Goal: Task Accomplishment & Management: Manage account settings

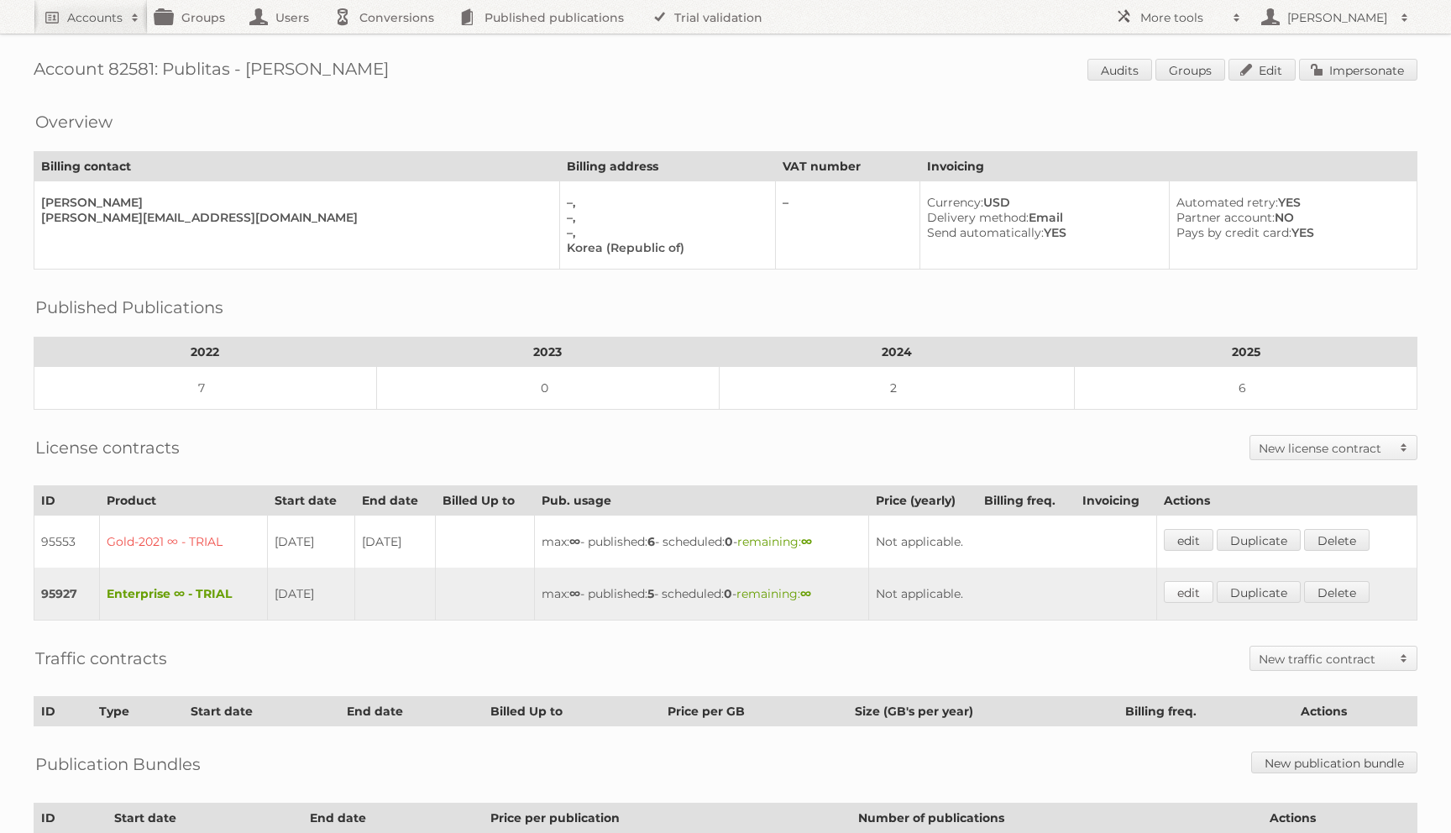
click at [1200, 586] on link "edit" at bounding box center [1189, 592] width 50 height 22
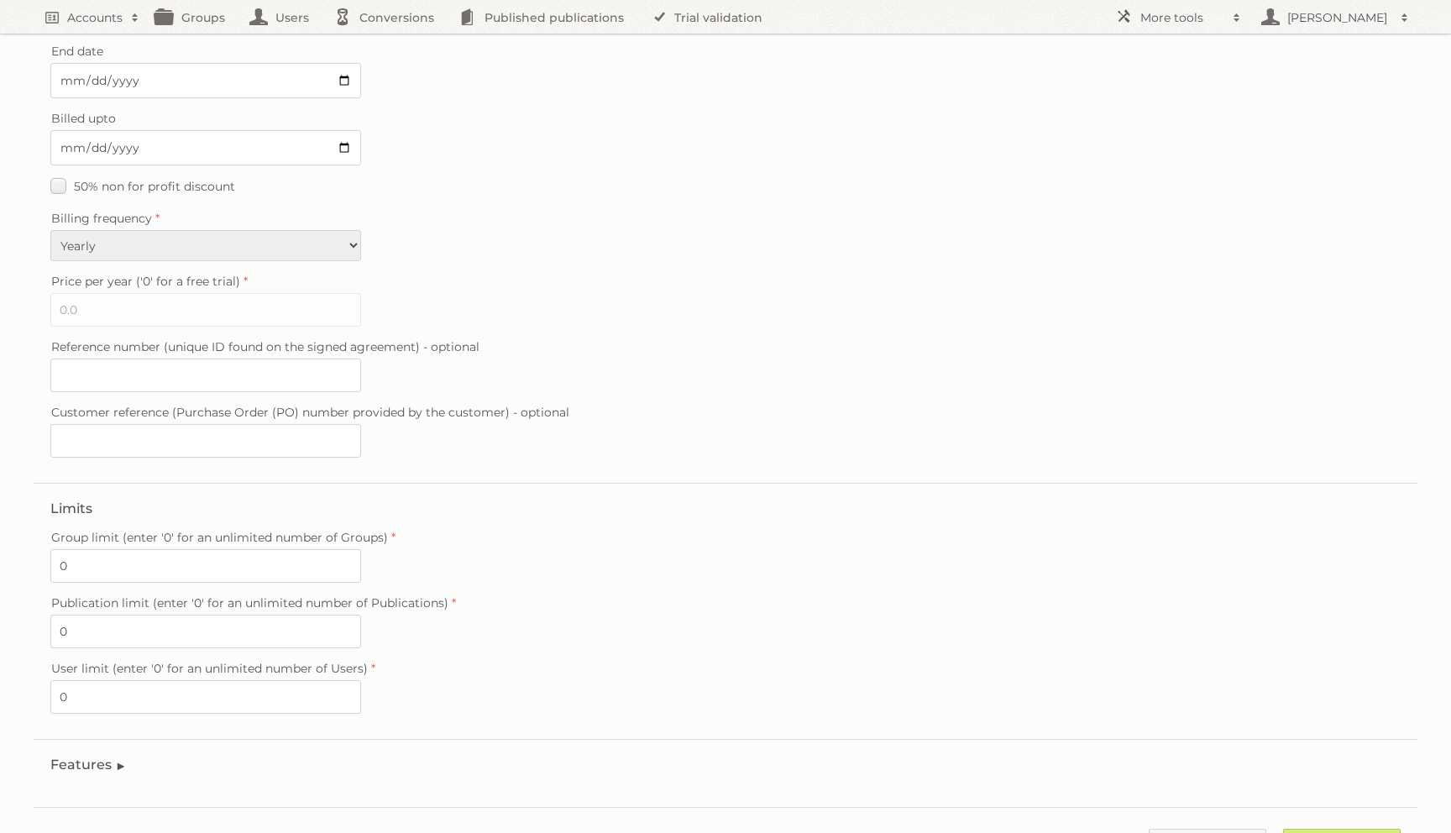
scroll to position [273, 0]
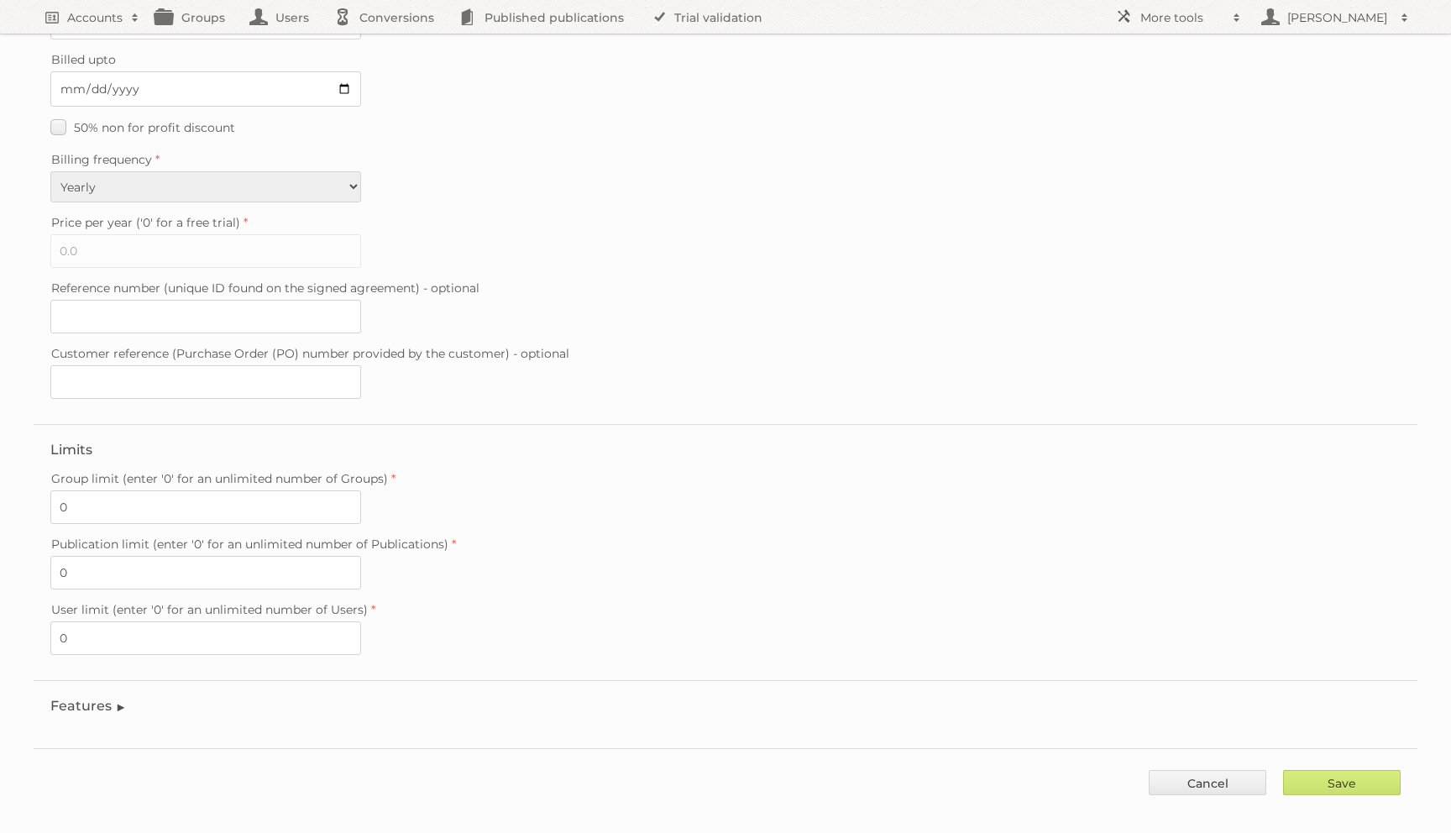
click at [105, 680] on fieldset "Features Enable accessibility text Enable account tree structure Enable analyti…" at bounding box center [726, 710] width 1384 height 60
click at [107, 698] on legend "Features" at bounding box center [88, 706] width 76 height 16
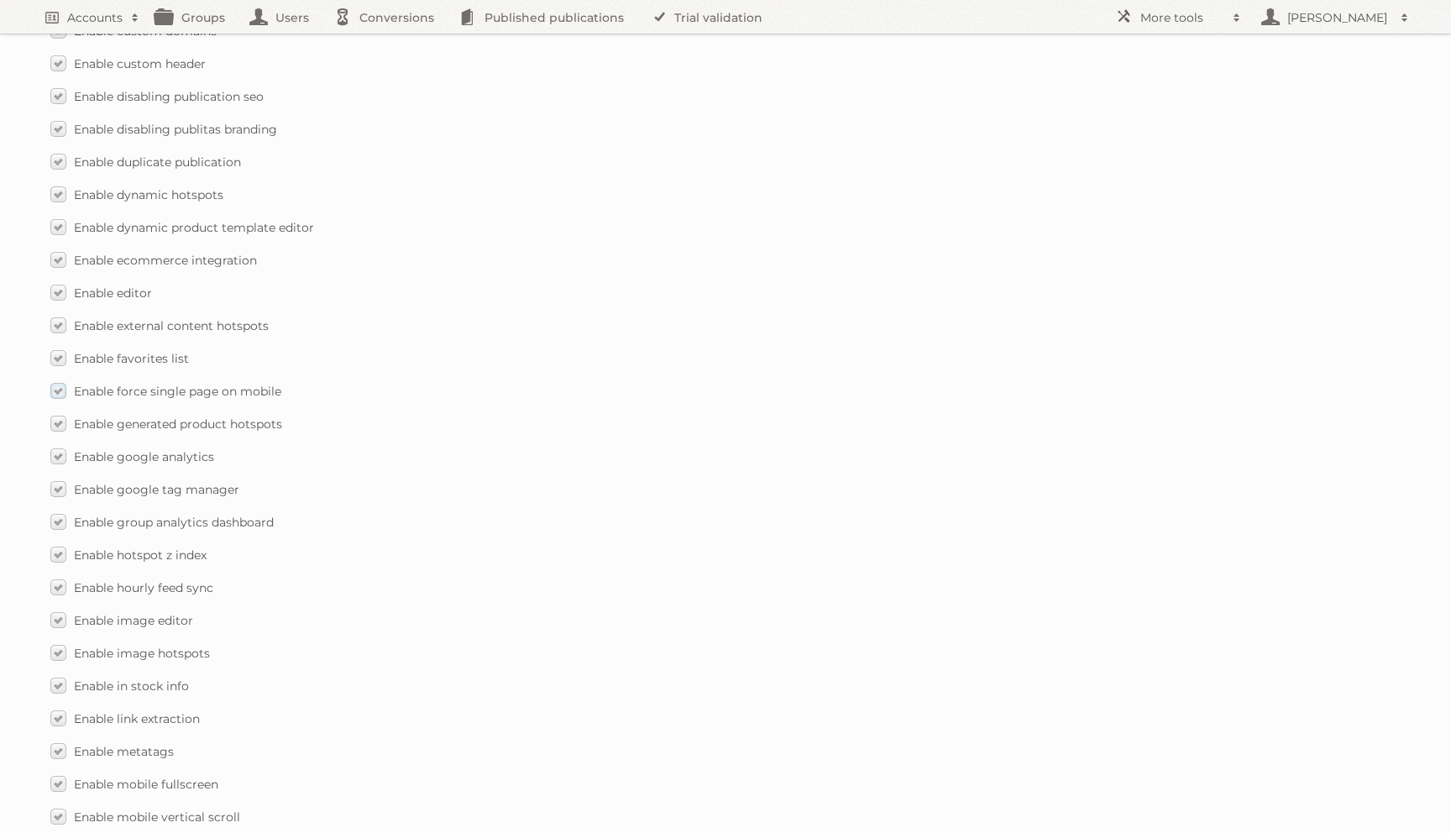
scroll to position [1336, 0]
click at [60, 86] on label "Enable disabling publication seo" at bounding box center [156, 98] width 213 height 24
click at [0, 0] on input "Enable disabling publication seo" at bounding box center [0, 0] width 0 height 0
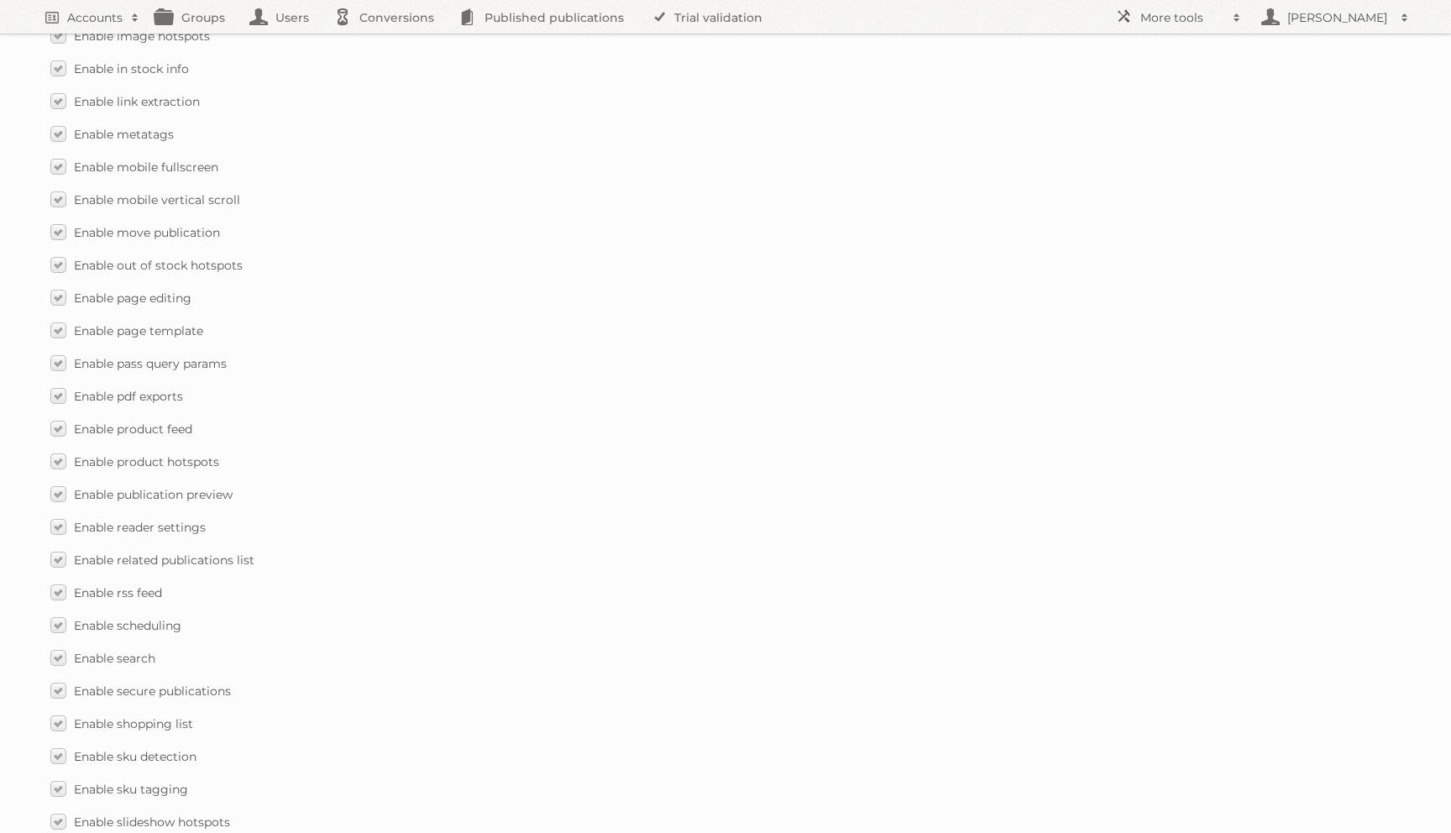
scroll to position [2270, 0]
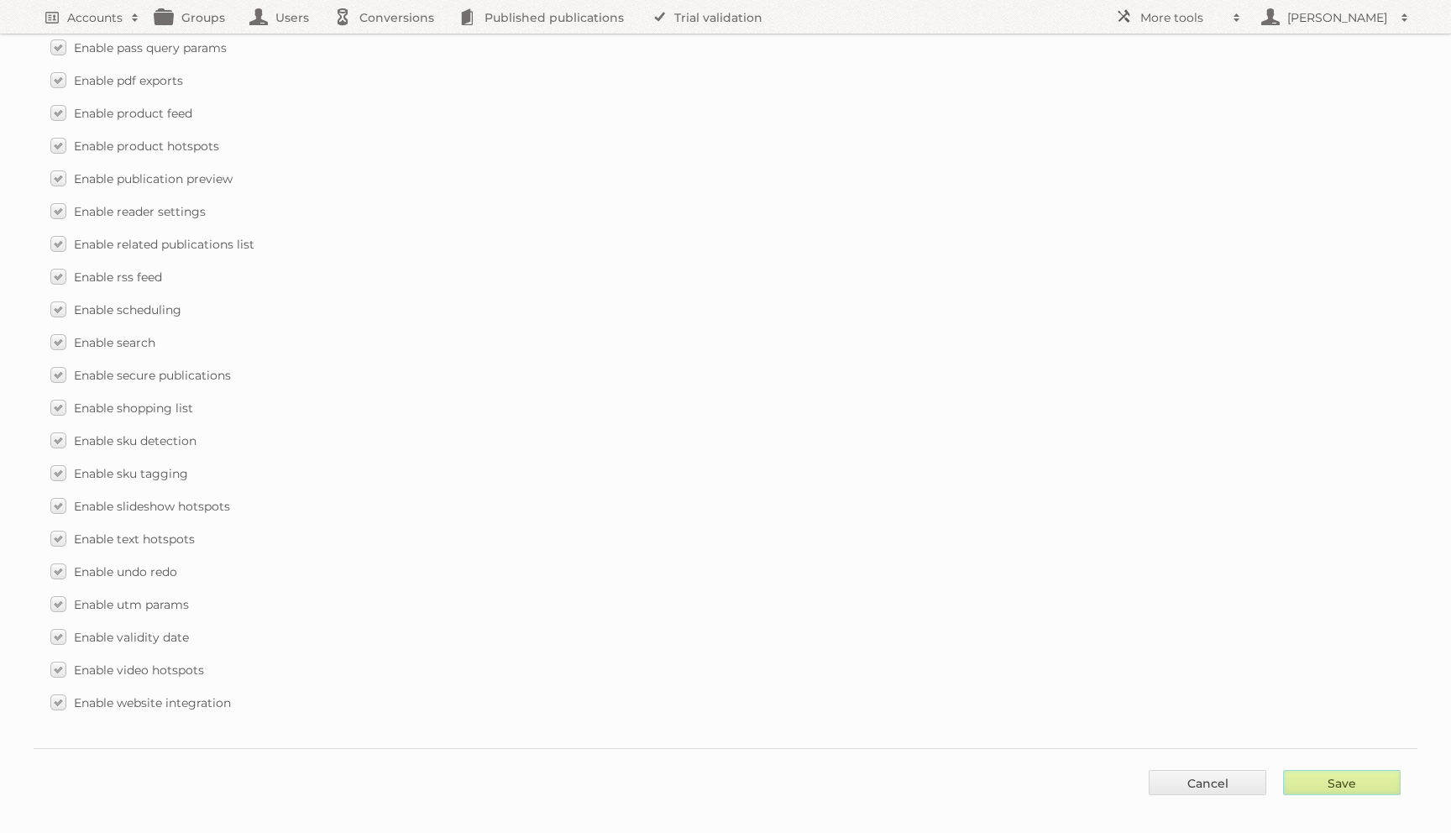
click at [1317, 772] on input "Save" at bounding box center [1342, 782] width 118 height 25
type input "..."
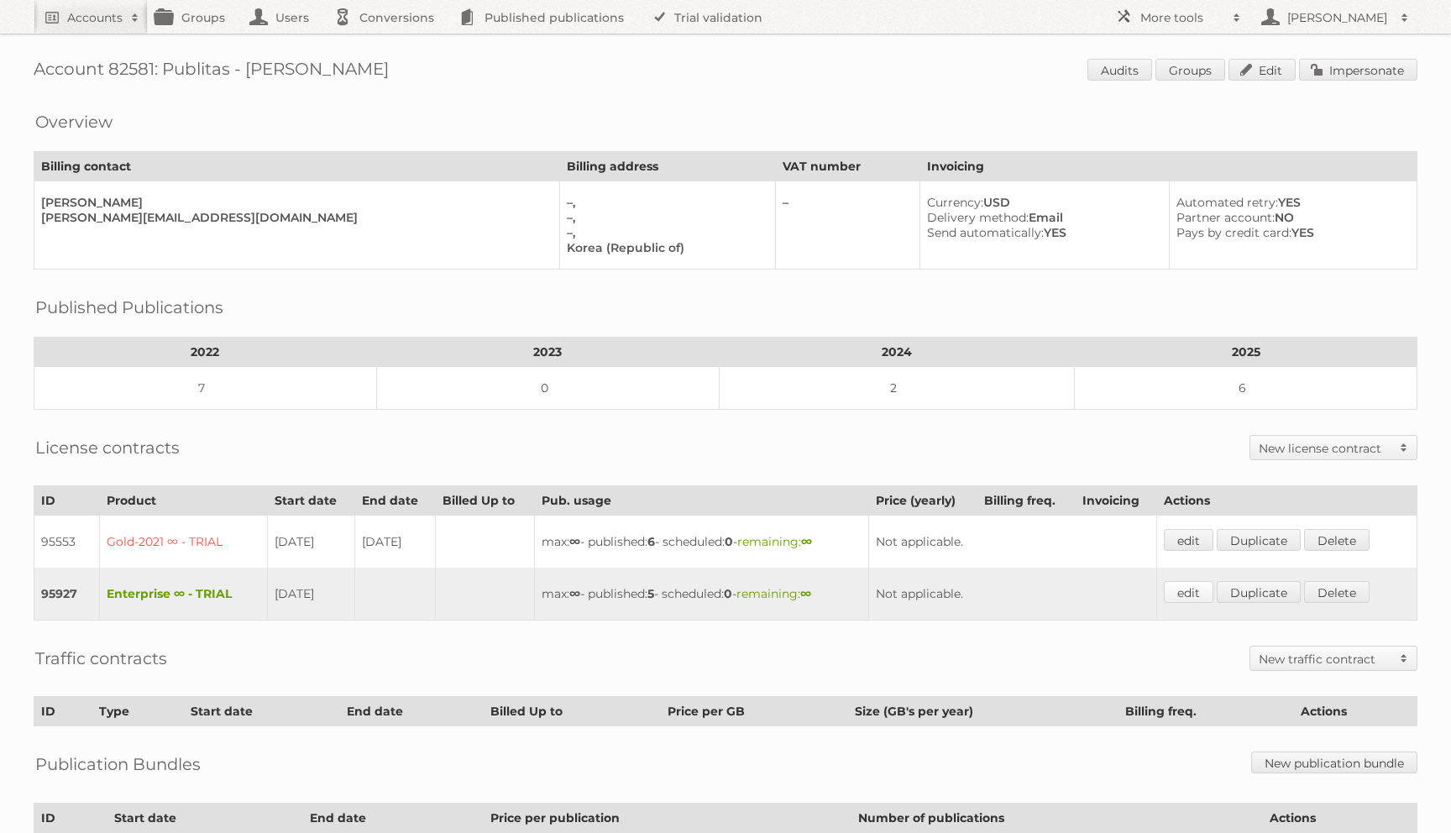
click at [1189, 587] on link "edit" at bounding box center [1189, 592] width 50 height 22
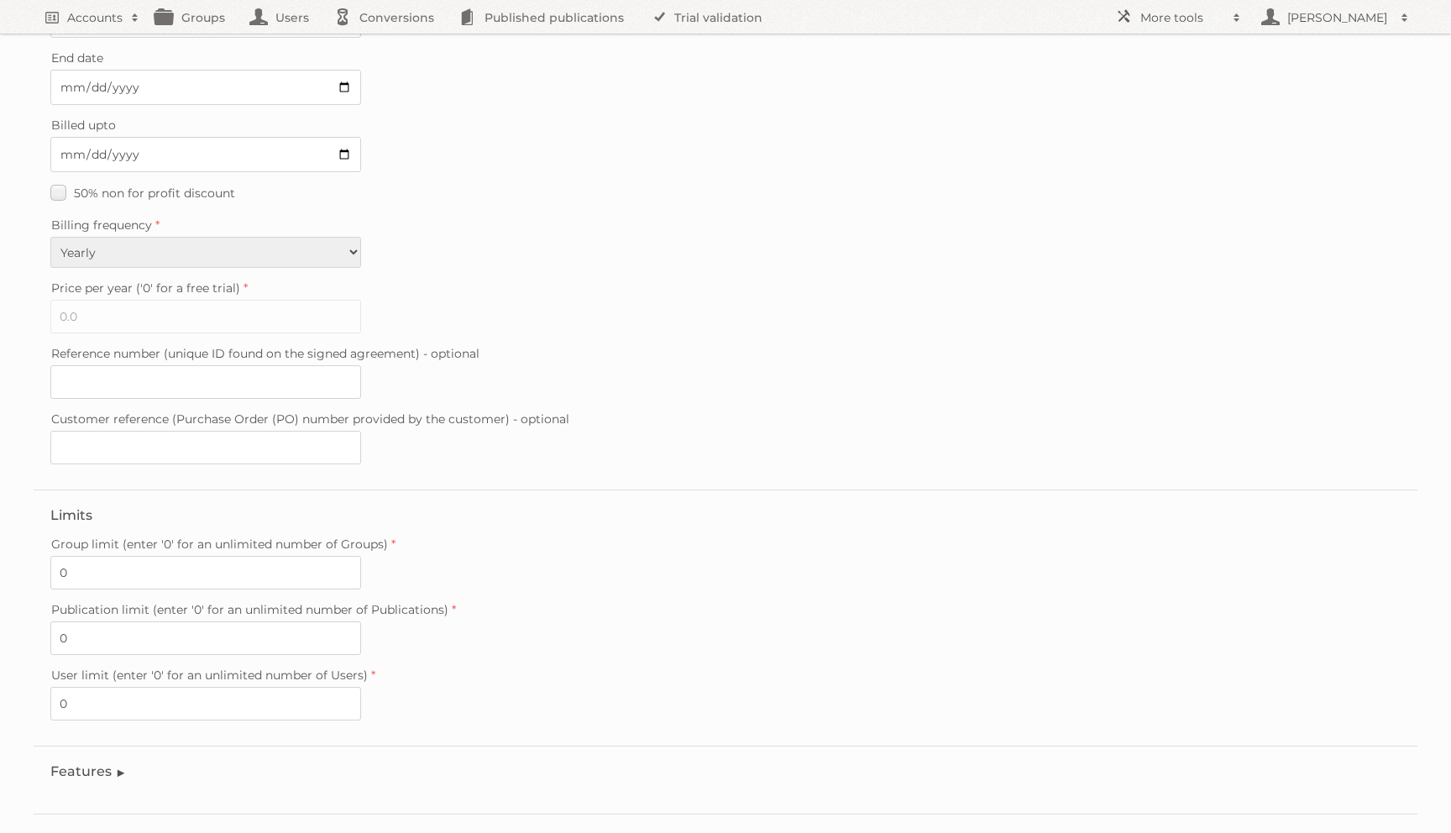
scroll to position [273, 0]
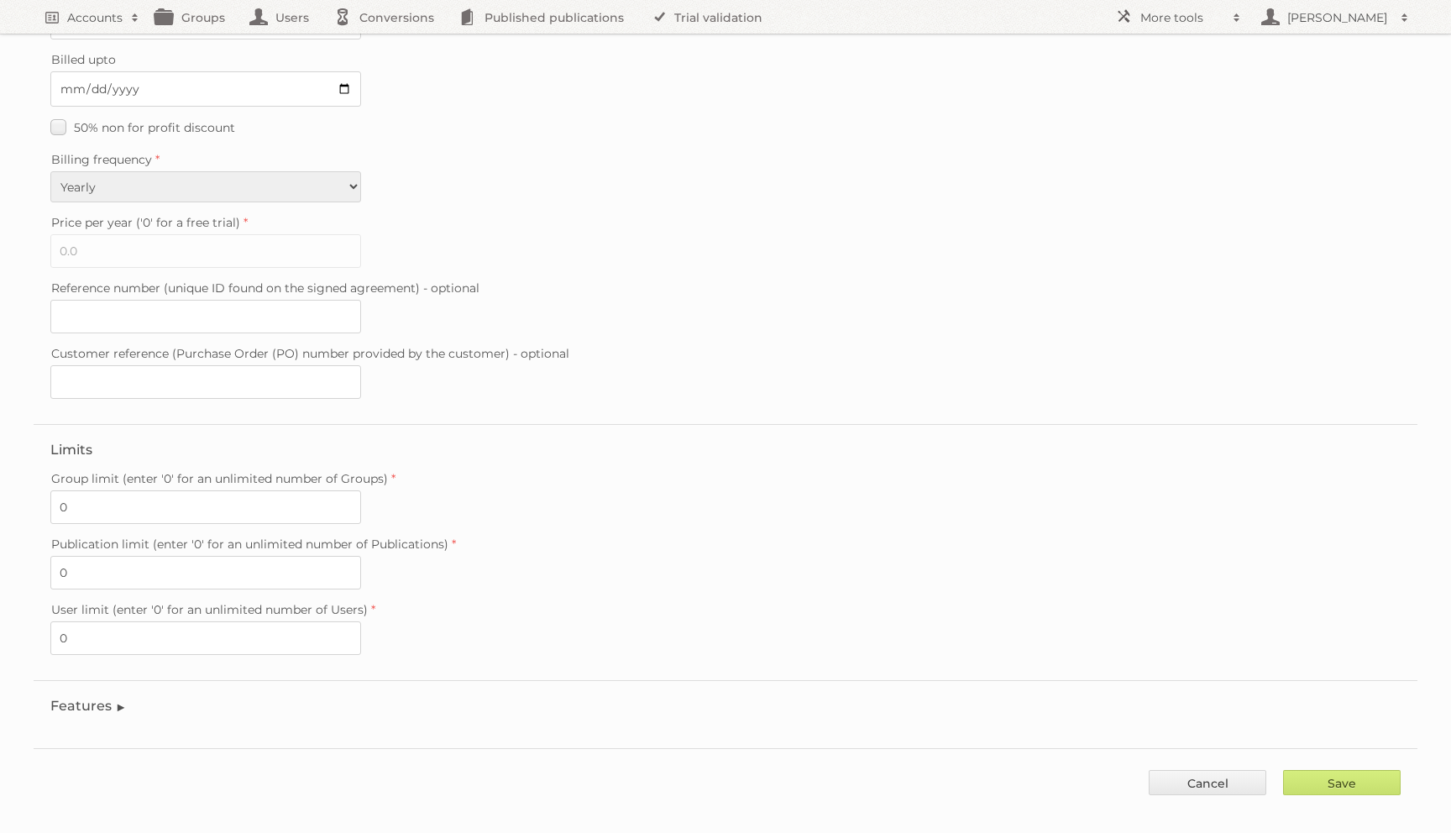
click at [92, 698] on legend "Features" at bounding box center [88, 706] width 76 height 16
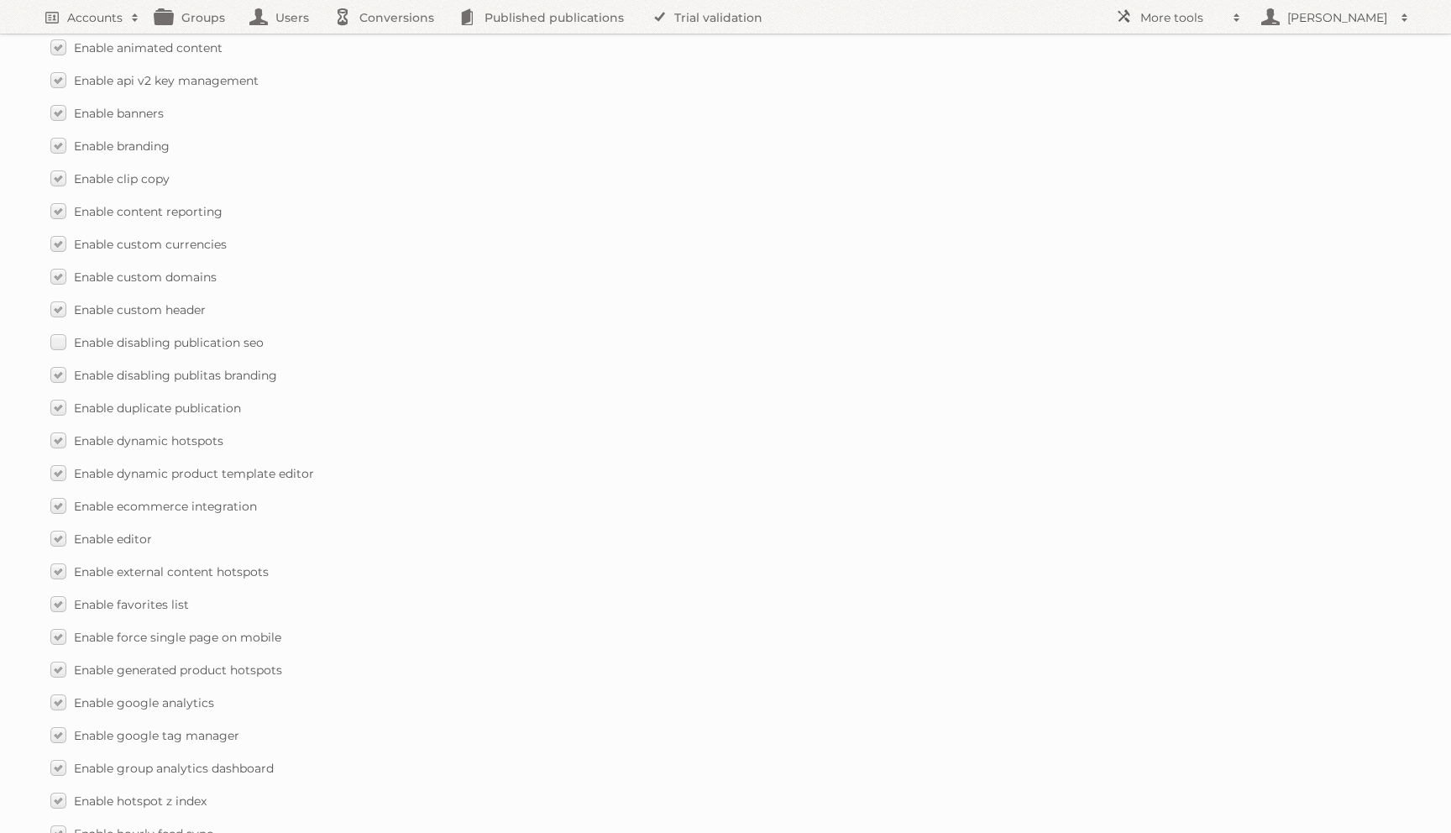
scroll to position [1129, 0]
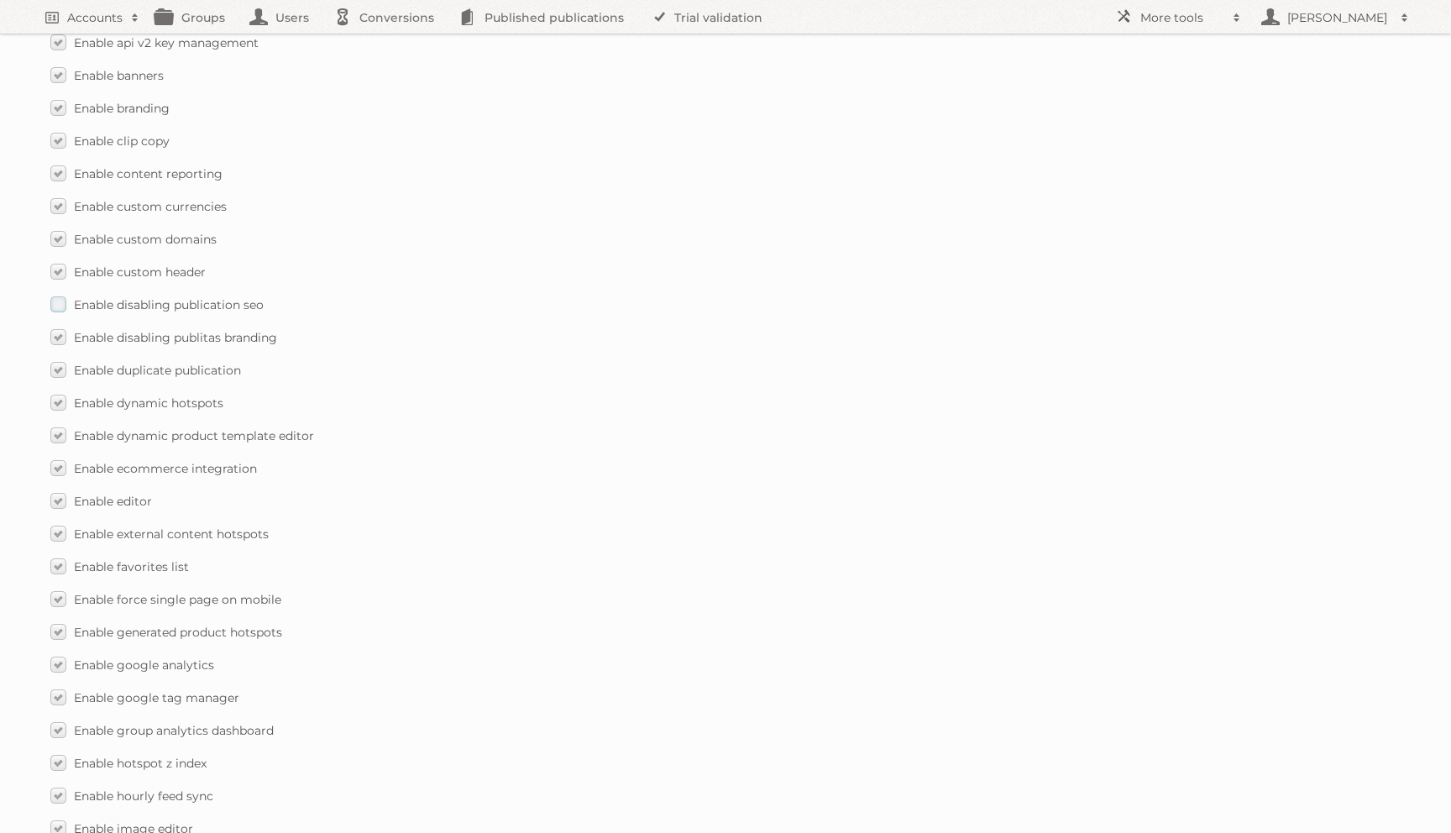
click at [57, 295] on label "Enable disabling publication seo" at bounding box center [156, 304] width 213 height 24
click at [0, 0] on input "Enable disabling publication seo" at bounding box center [0, 0] width 0 height 0
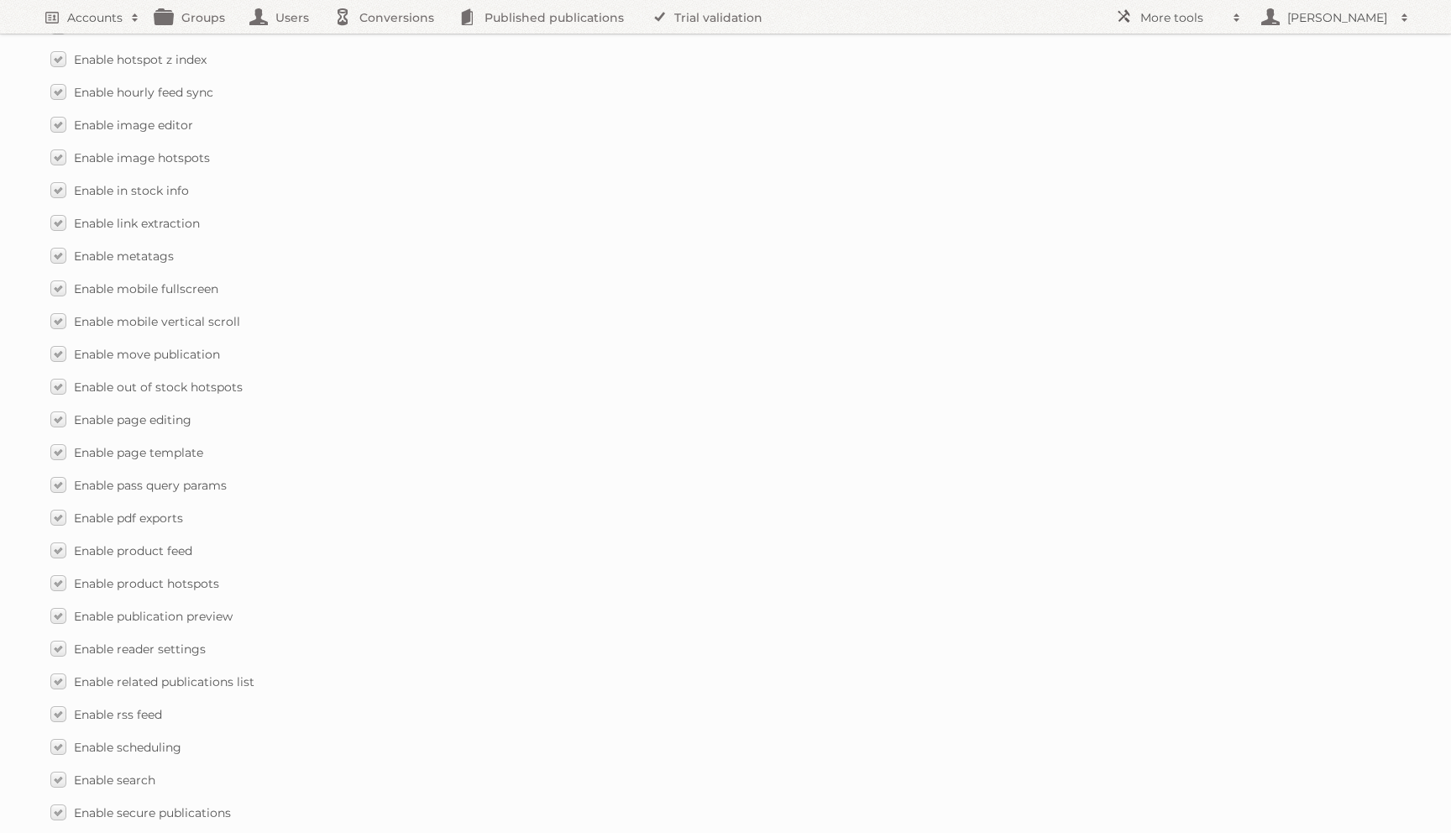
scroll to position [2270, 0]
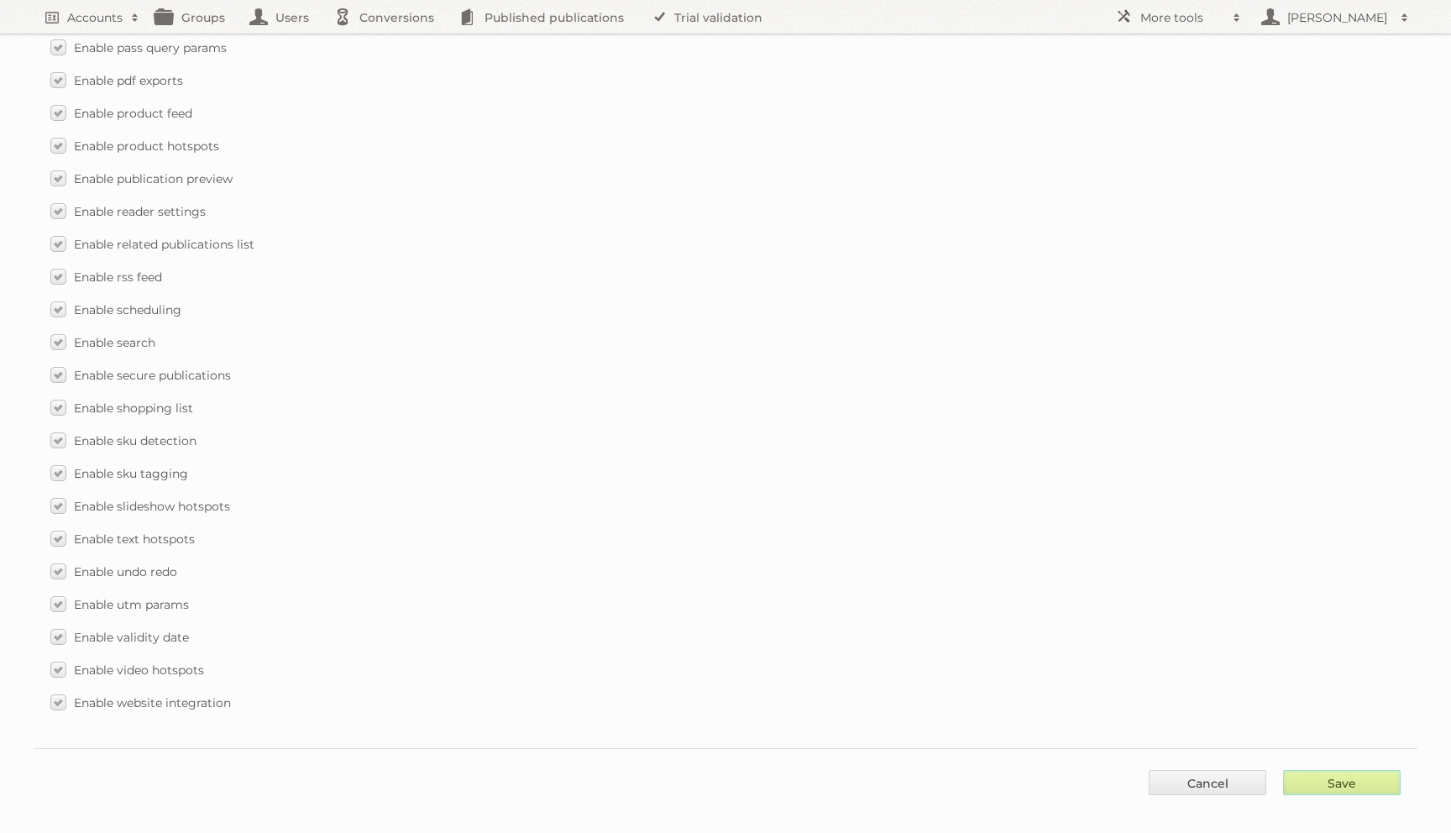
click at [1358, 770] on input "Save" at bounding box center [1342, 782] width 118 height 25
type input "..."
